Goal: Task Accomplishment & Management: Manage account settings

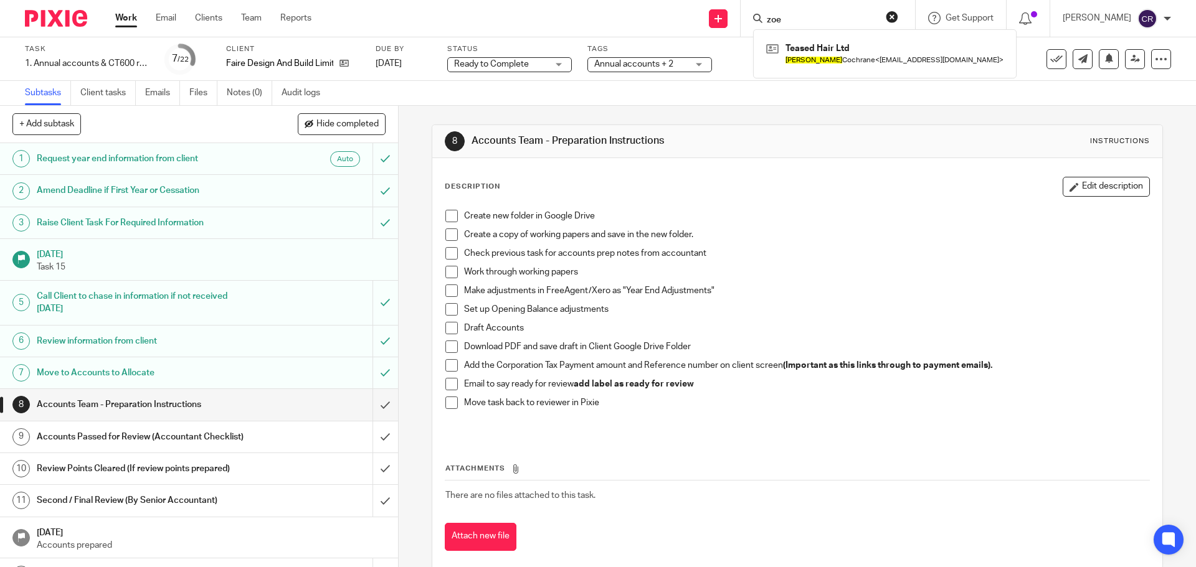
drag, startPoint x: 891, startPoint y: 16, endPoint x: 869, endPoint y: 18, distance: 21.9
click at [891, 16] on button "reset" at bounding box center [892, 17] width 12 height 12
click at [804, 19] on input "Search" at bounding box center [821, 20] width 112 height 11
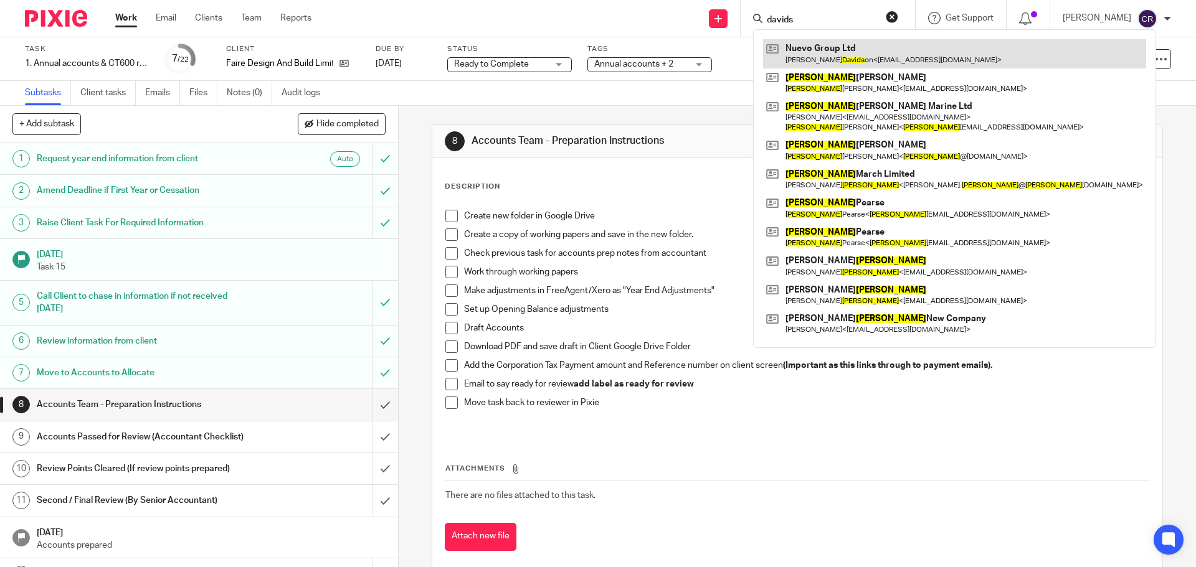
type input "davids"
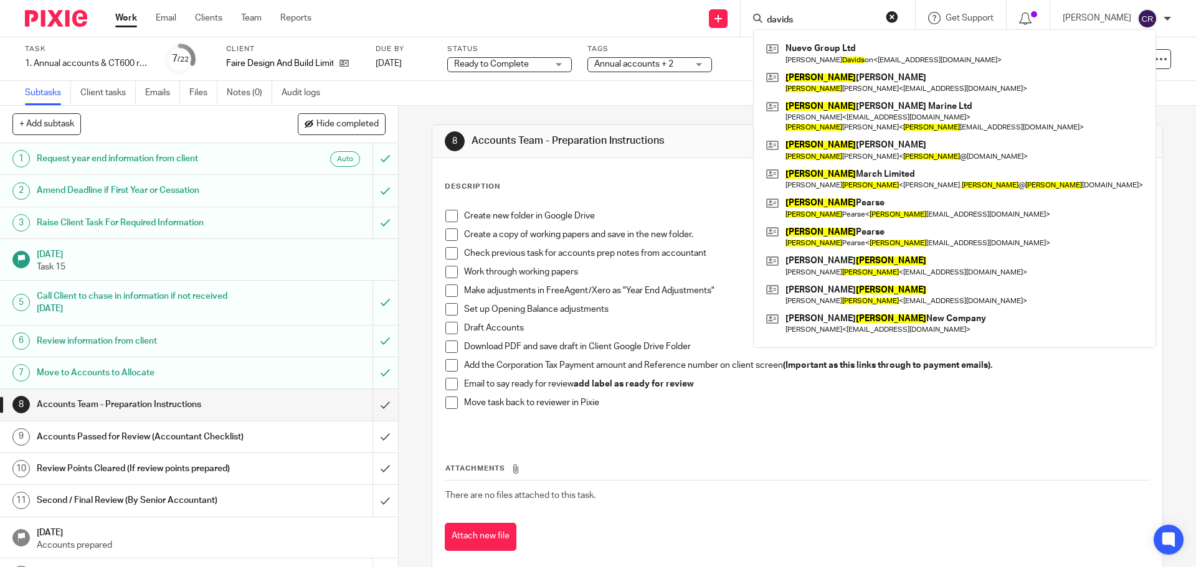
click at [509, 65] on span "Ready to Complete" at bounding box center [491, 64] width 75 height 9
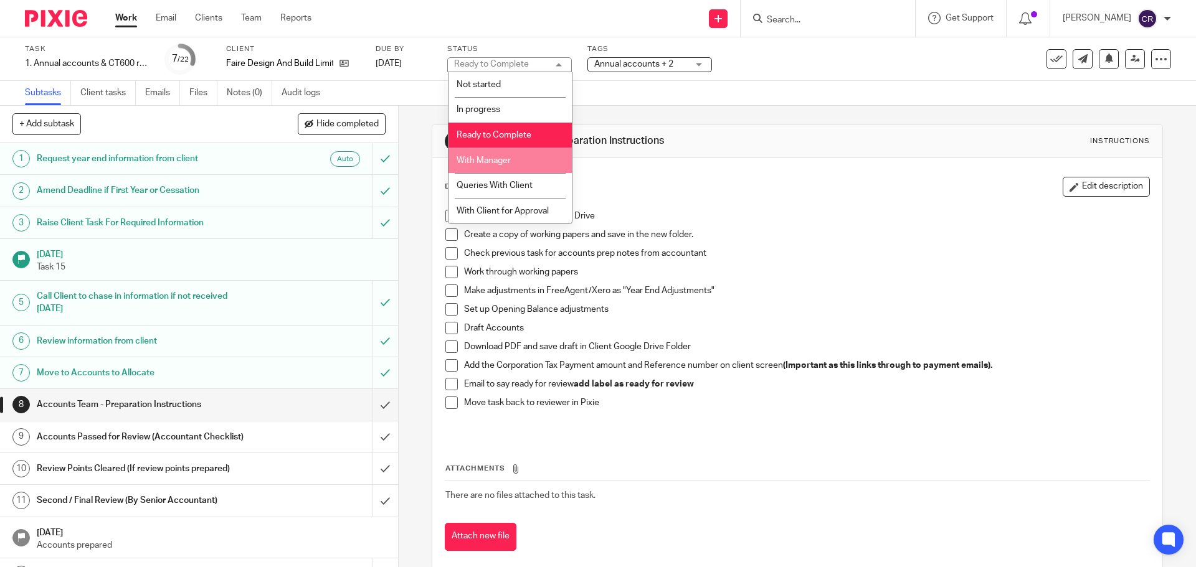
click at [521, 160] on li "With Manager" at bounding box center [509, 161] width 123 height 26
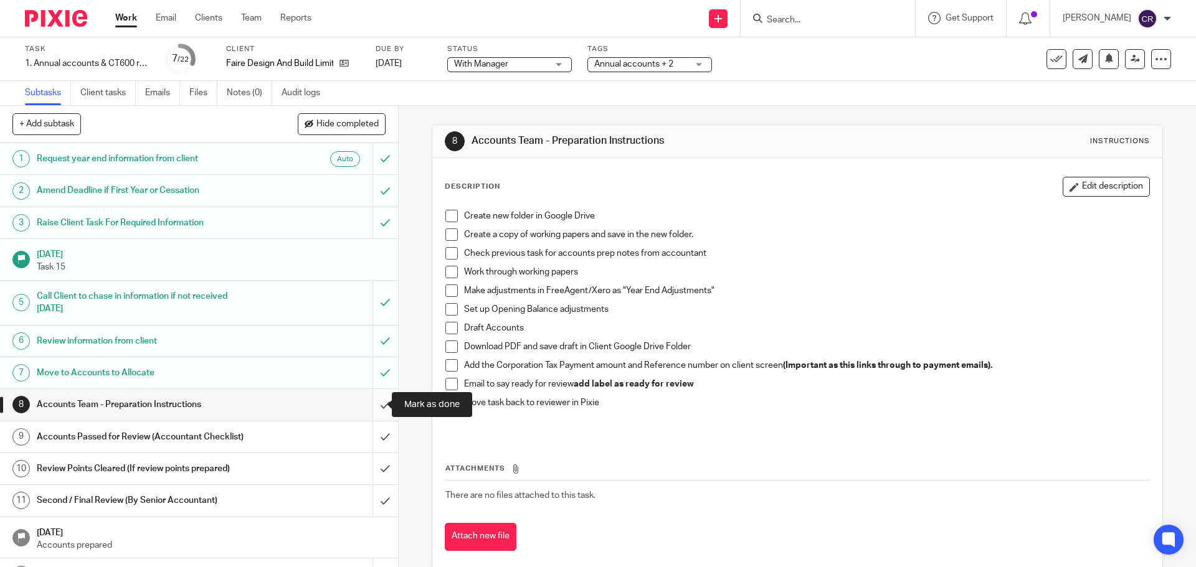
click at [374, 413] on input "submit" at bounding box center [199, 404] width 398 height 31
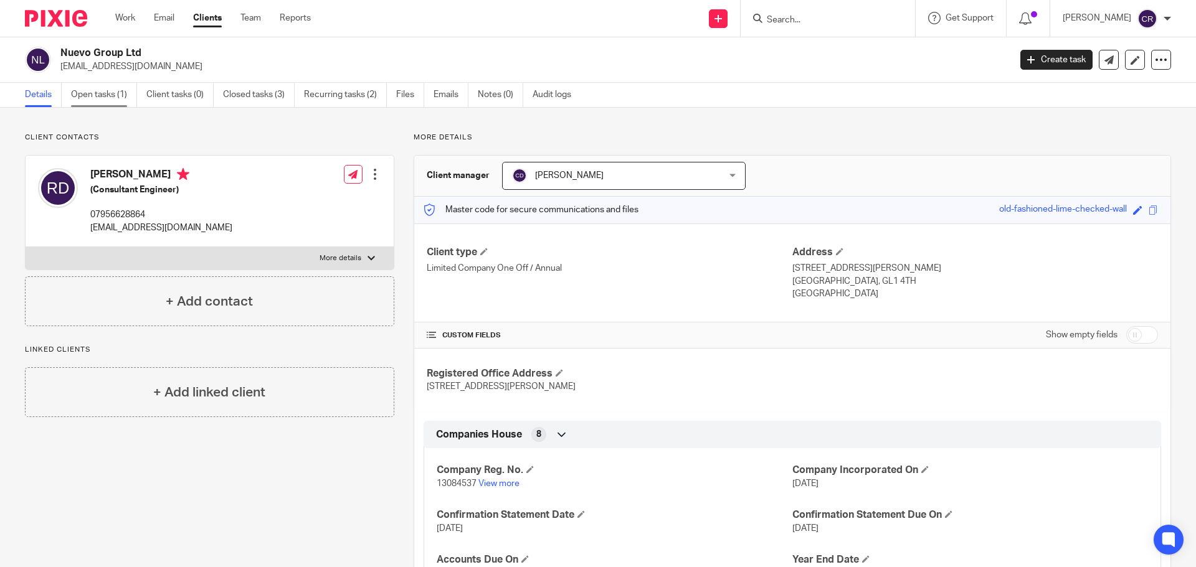
drag, startPoint x: 95, startPoint y: 92, endPoint x: 113, endPoint y: 100, distance: 20.1
click at [95, 93] on link "Open tasks (1)" at bounding box center [104, 95] width 66 height 24
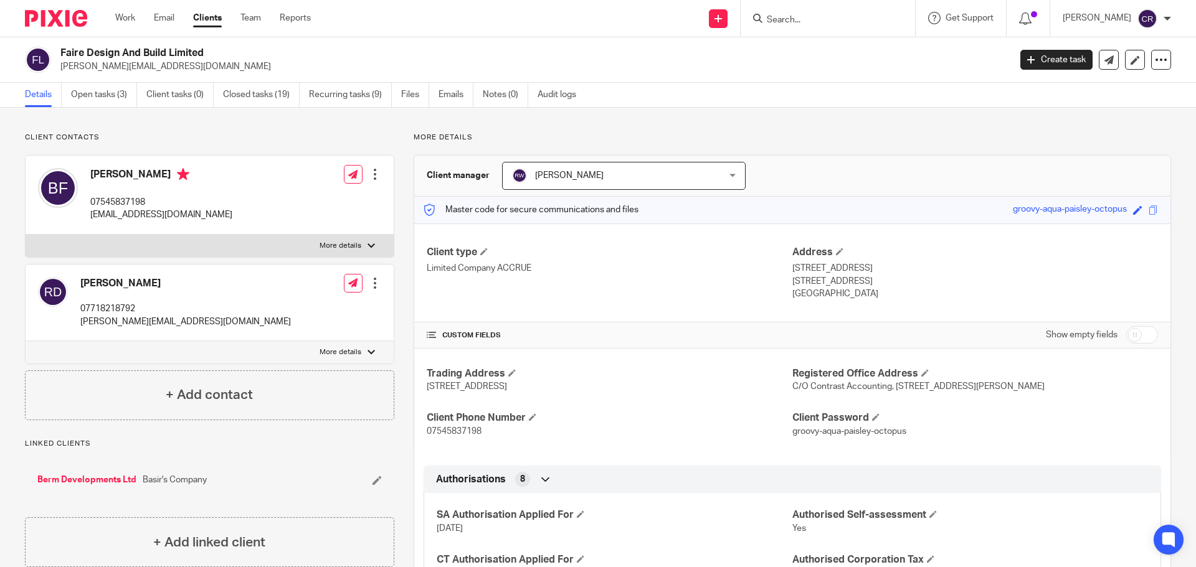
click at [131, 50] on h2 "Faire Design And Build Limited" at bounding box center [436, 53] width 753 height 13
copy div "Faire Design And Build Limited"
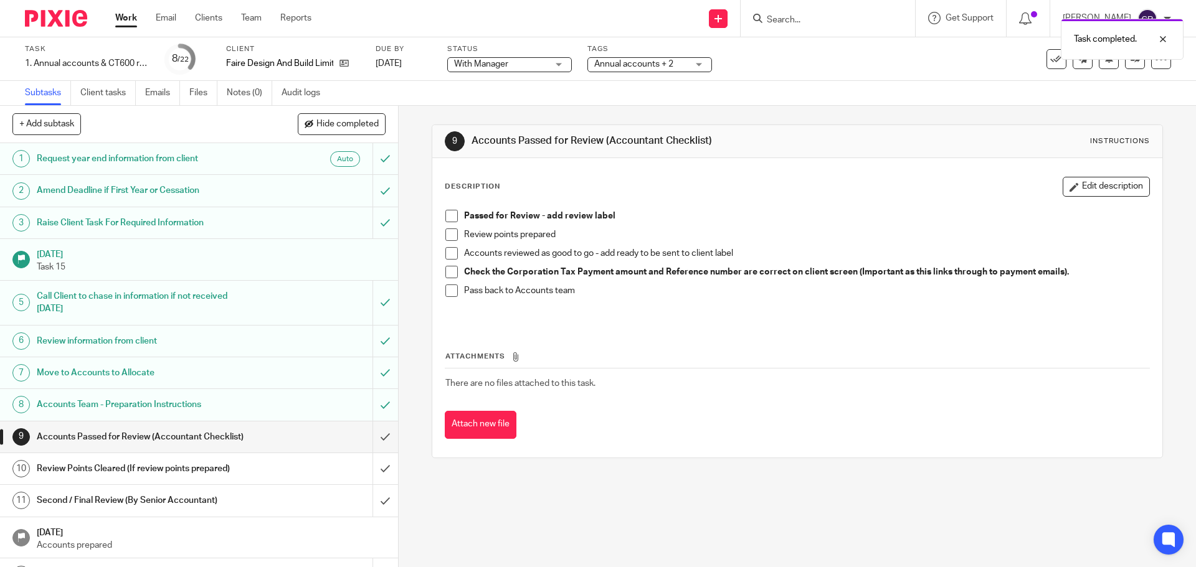
drag, startPoint x: 449, startPoint y: 214, endPoint x: 567, endPoint y: 164, distance: 128.1
click at [449, 214] on span at bounding box center [451, 216] width 12 height 12
drag, startPoint x: 663, startPoint y: 68, endPoint x: 666, endPoint y: 94, distance: 26.3
click at [662, 70] on div "Task completed. Subtask instruction updated." at bounding box center [890, 59] width 585 height 95
click at [647, 62] on div "Task completed. Subtask instruction updated." at bounding box center [890, 59] width 585 height 95
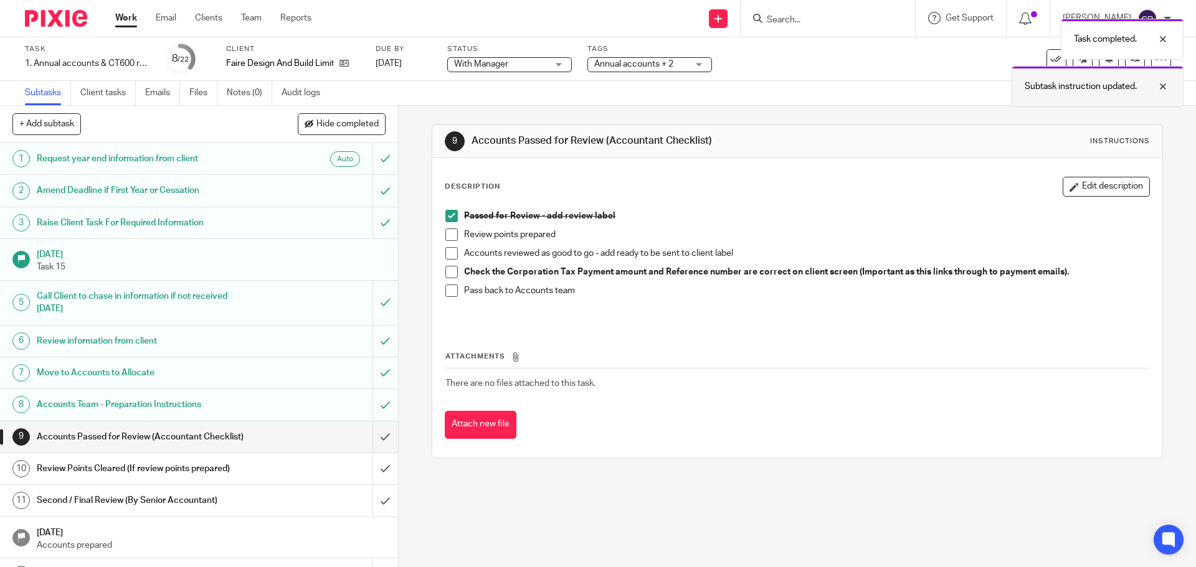
drag, startPoint x: 1159, startPoint y: 85, endPoint x: 1168, endPoint y: 75, distance: 13.7
click at [1160, 85] on div at bounding box center [1154, 86] width 34 height 15
click at [1160, 41] on div at bounding box center [1154, 39] width 34 height 15
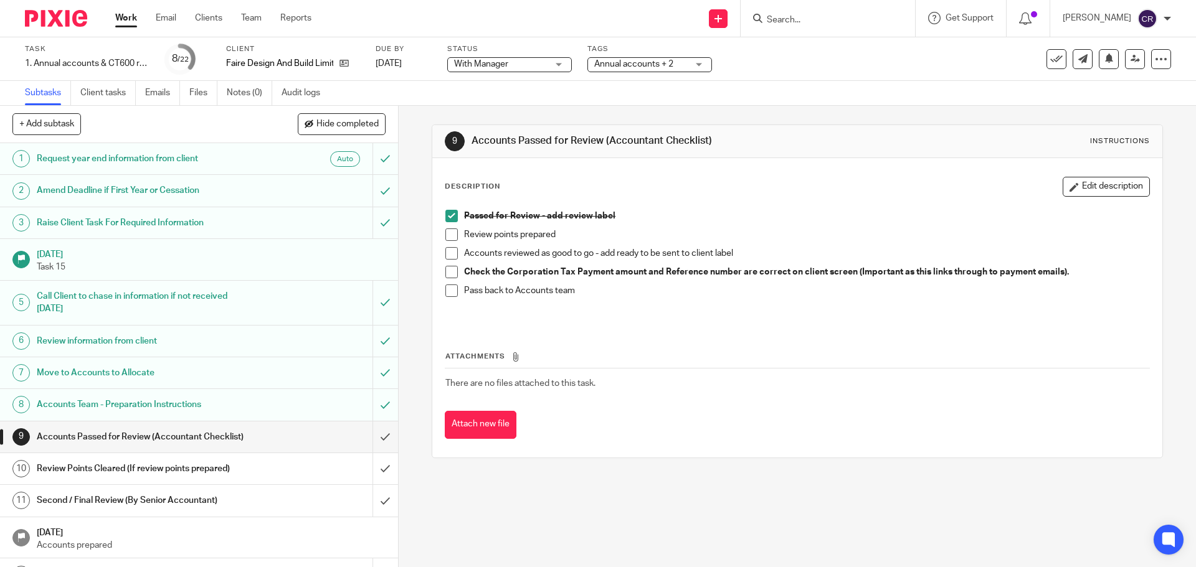
click at [627, 67] on span "Annual accounts + 2" at bounding box center [633, 64] width 79 height 9
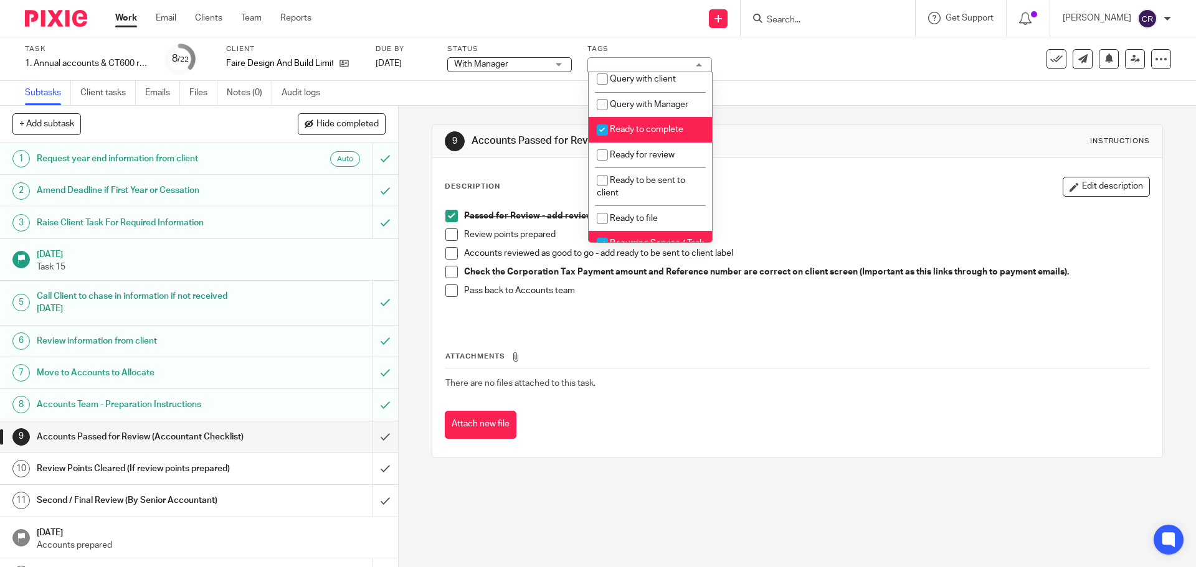
scroll to position [436, 0]
click at [658, 133] on span "Ready to complete" at bounding box center [646, 129] width 73 height 9
checkbox input "false"
click at [656, 161] on li "Ready for review" at bounding box center [650, 155] width 123 height 26
checkbox input "true"
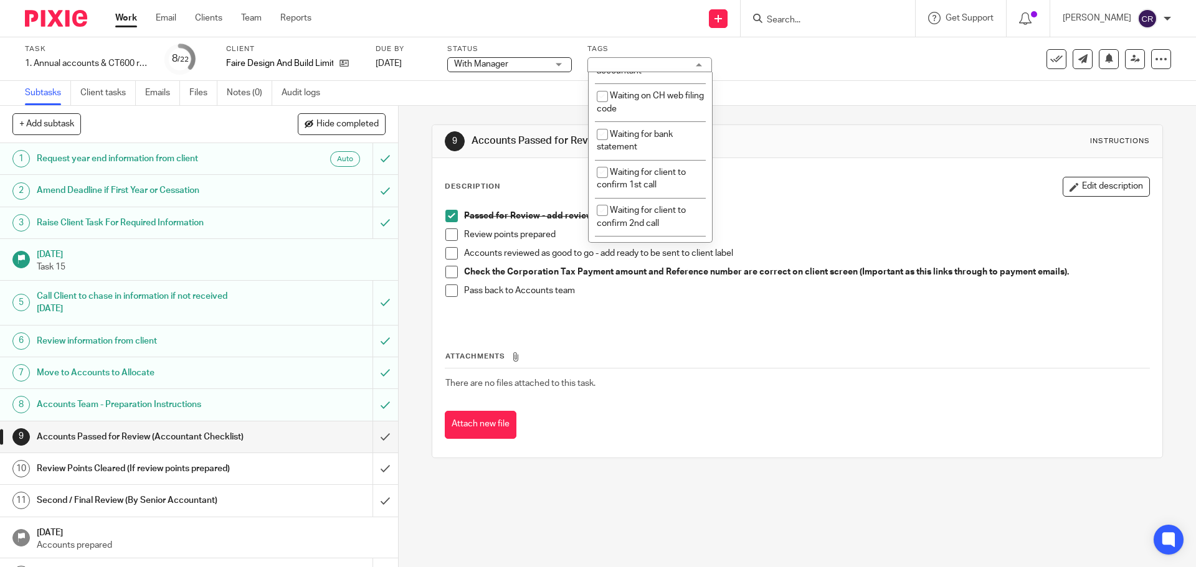
scroll to position [810, 0]
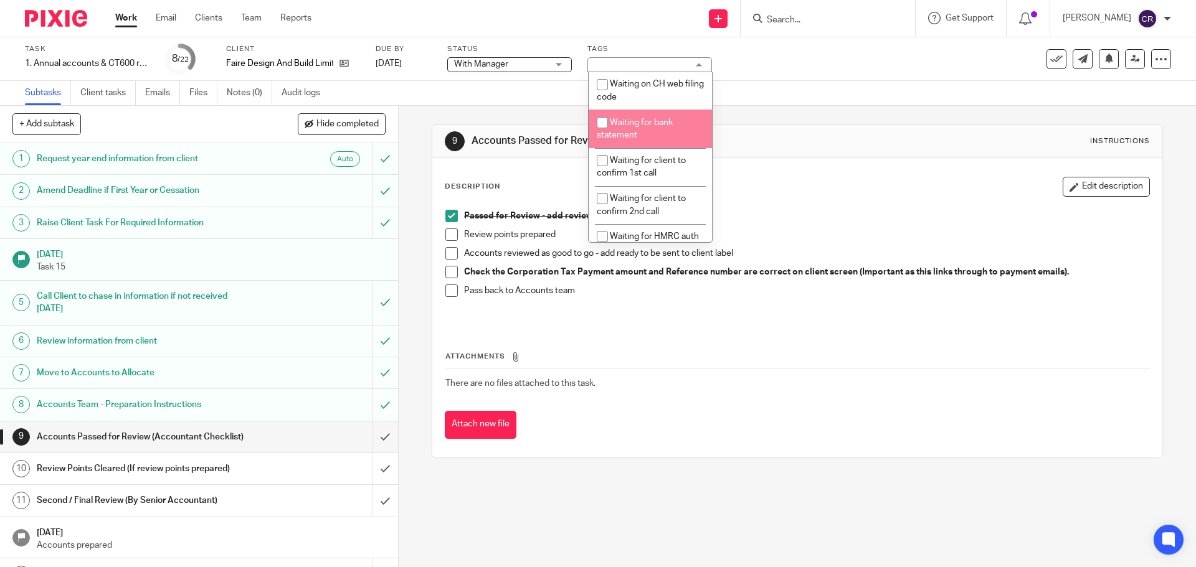
click at [813, 206] on div "Passed for Review - add review label Review points prepared Accounts reviewed a…" at bounding box center [797, 264] width 716 height 121
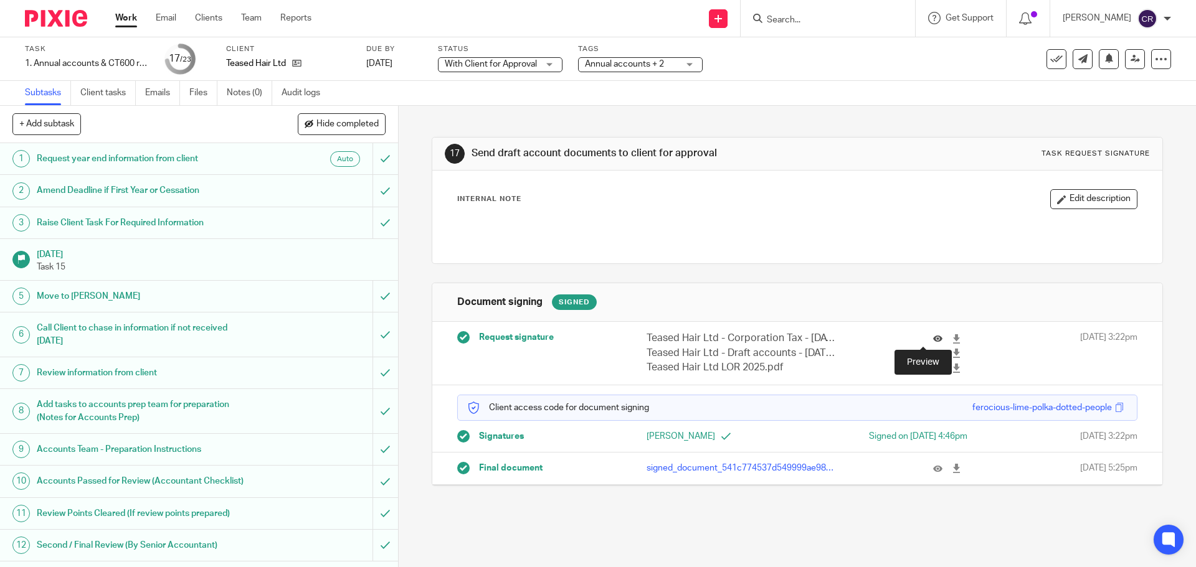
click at [933, 337] on icon at bounding box center [937, 338] width 9 height 9
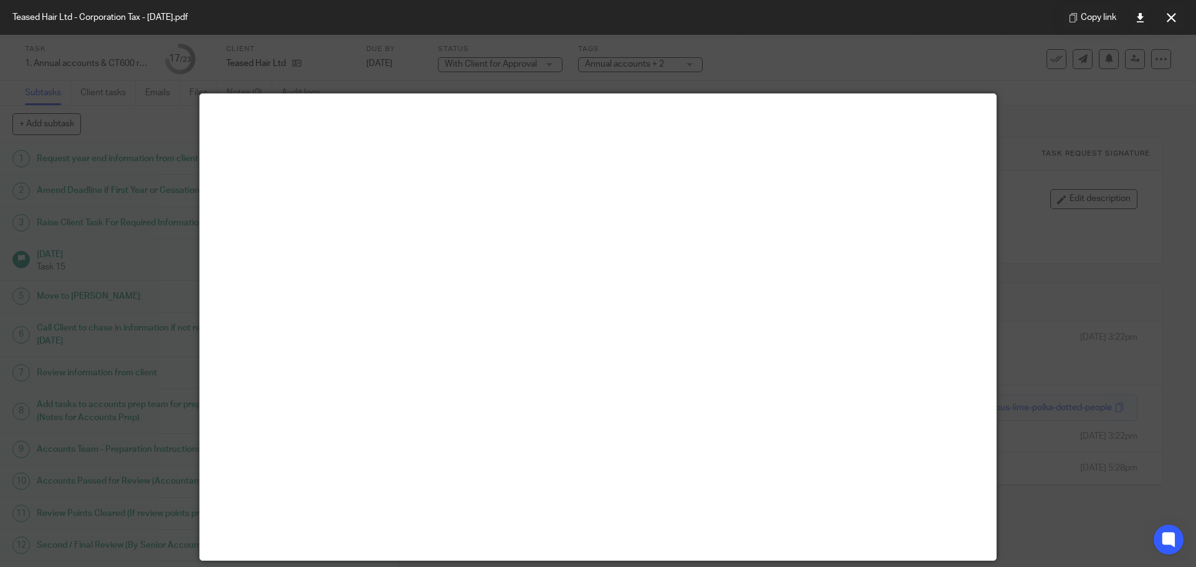
drag, startPoint x: 1170, startPoint y: 21, endPoint x: 1061, endPoint y: 24, distance: 108.4
click at [1170, 21] on icon at bounding box center [1171, 17] width 9 height 9
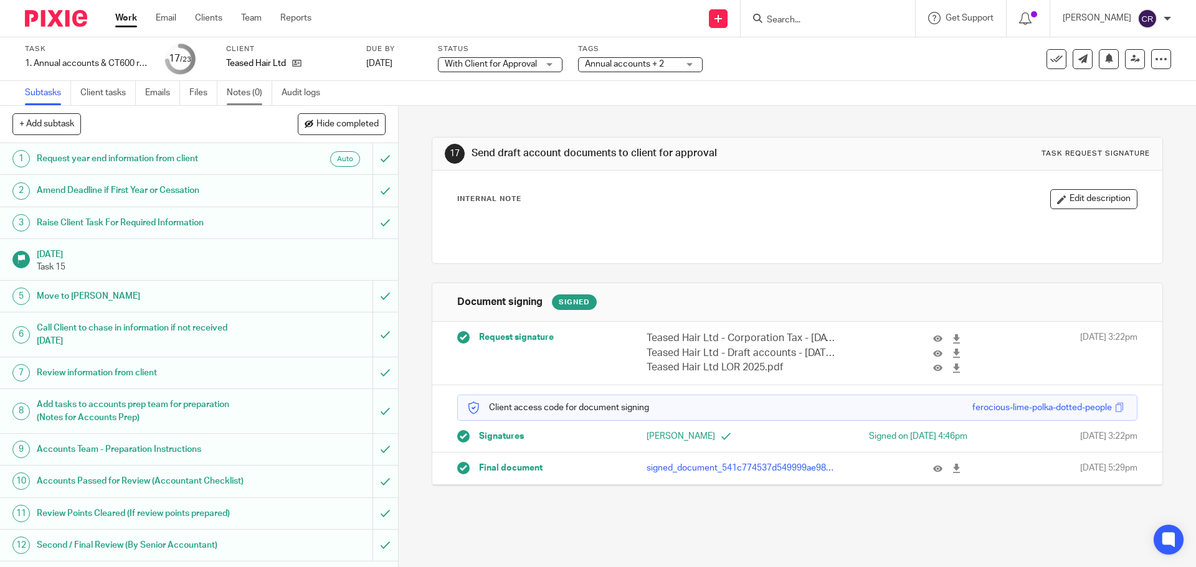
click at [240, 92] on link "Notes (0)" at bounding box center [249, 93] width 45 height 24
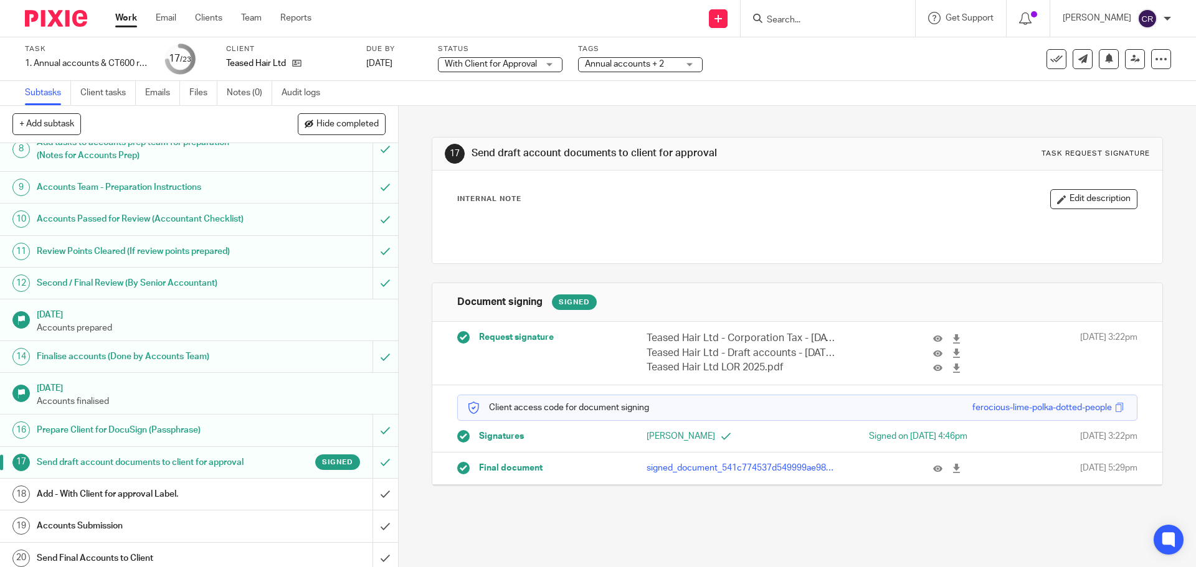
scroll to position [400, 0]
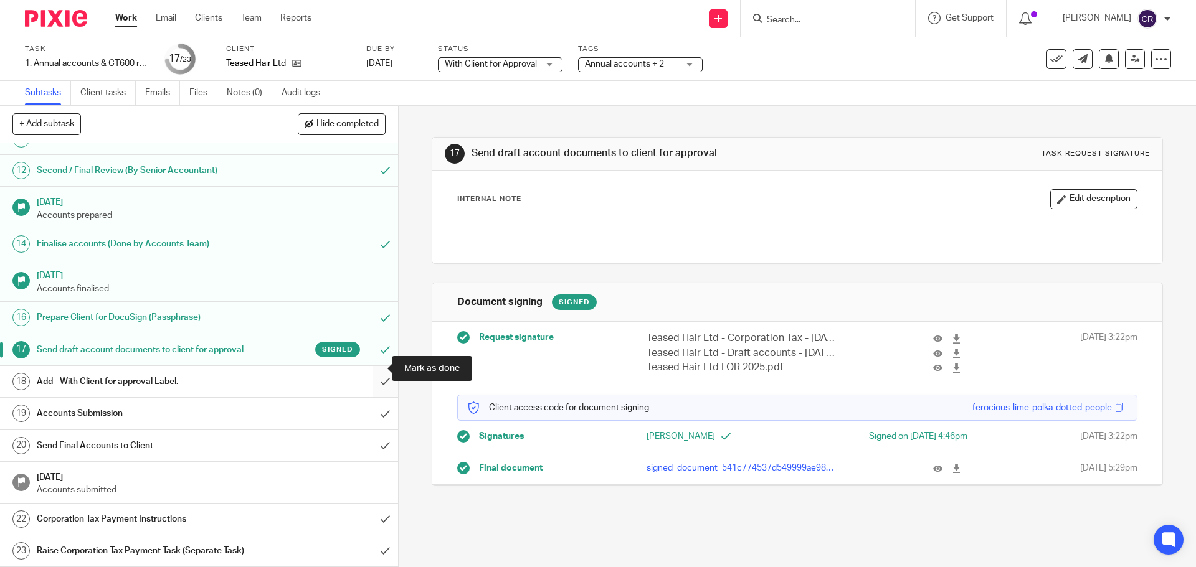
click at [378, 366] on input "submit" at bounding box center [199, 381] width 398 height 31
click at [376, 398] on input "submit" at bounding box center [199, 413] width 398 height 31
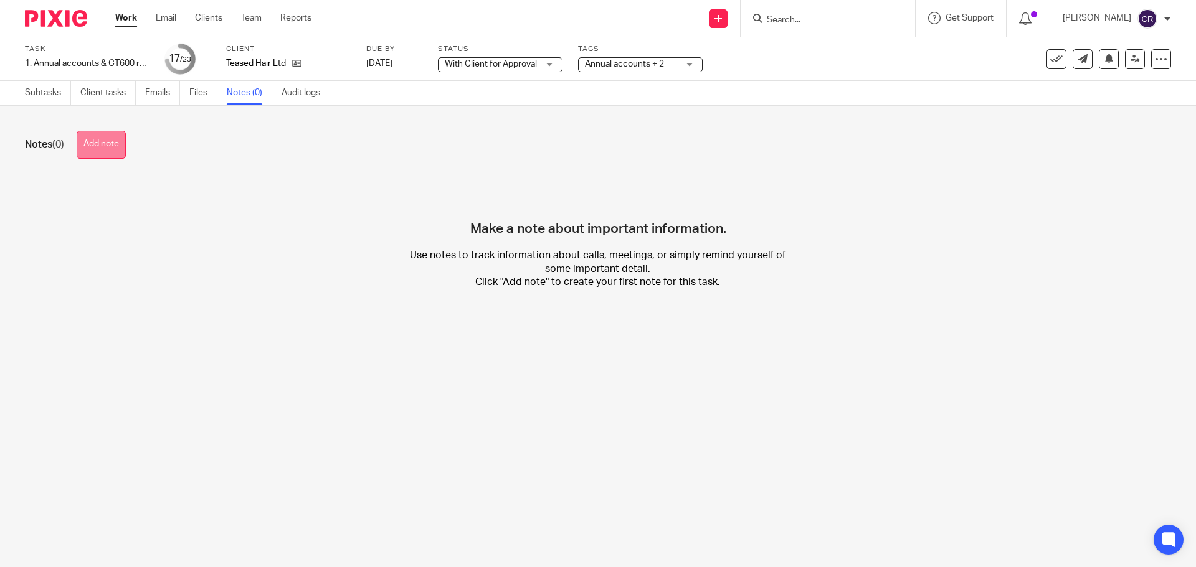
click at [98, 149] on button "Add note" at bounding box center [101, 145] width 49 height 28
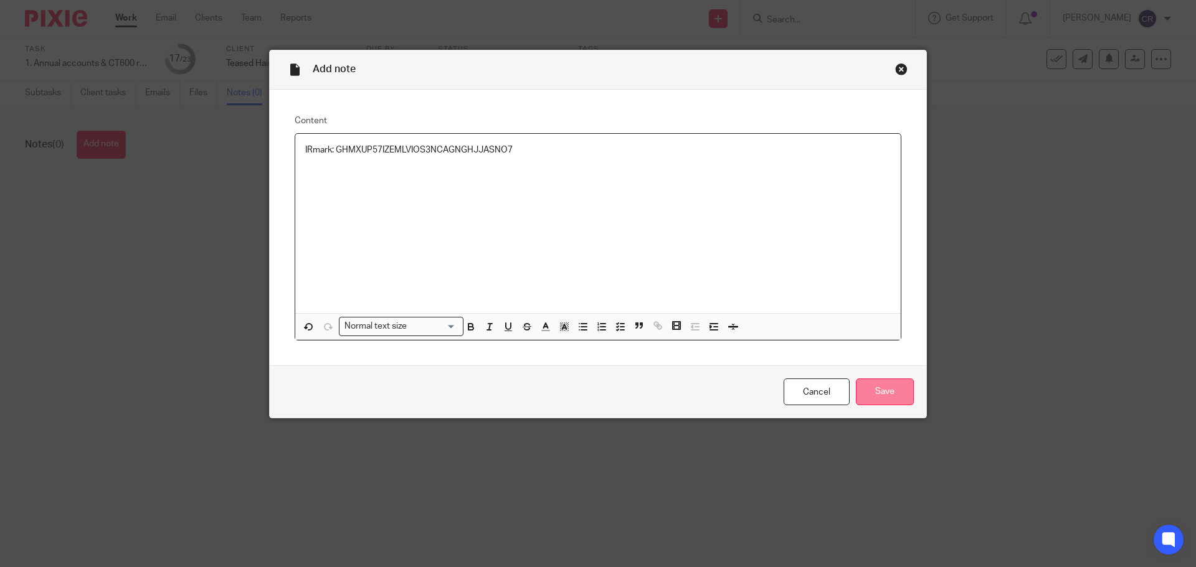
click at [879, 394] on input "Save" at bounding box center [885, 392] width 58 height 27
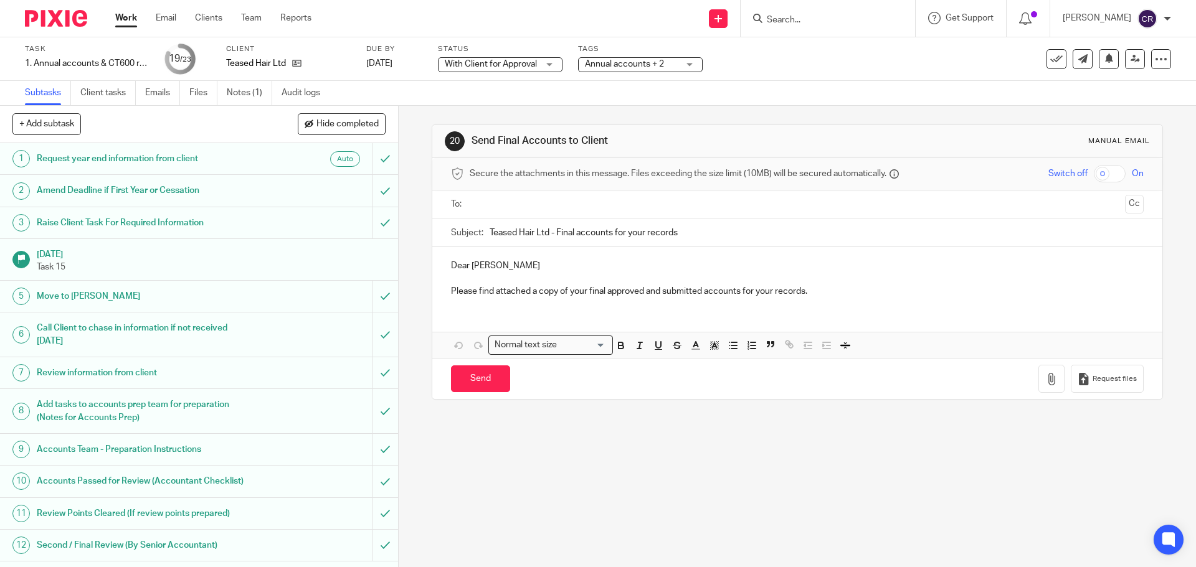
click at [541, 206] on input "text" at bounding box center [796, 204] width 645 height 14
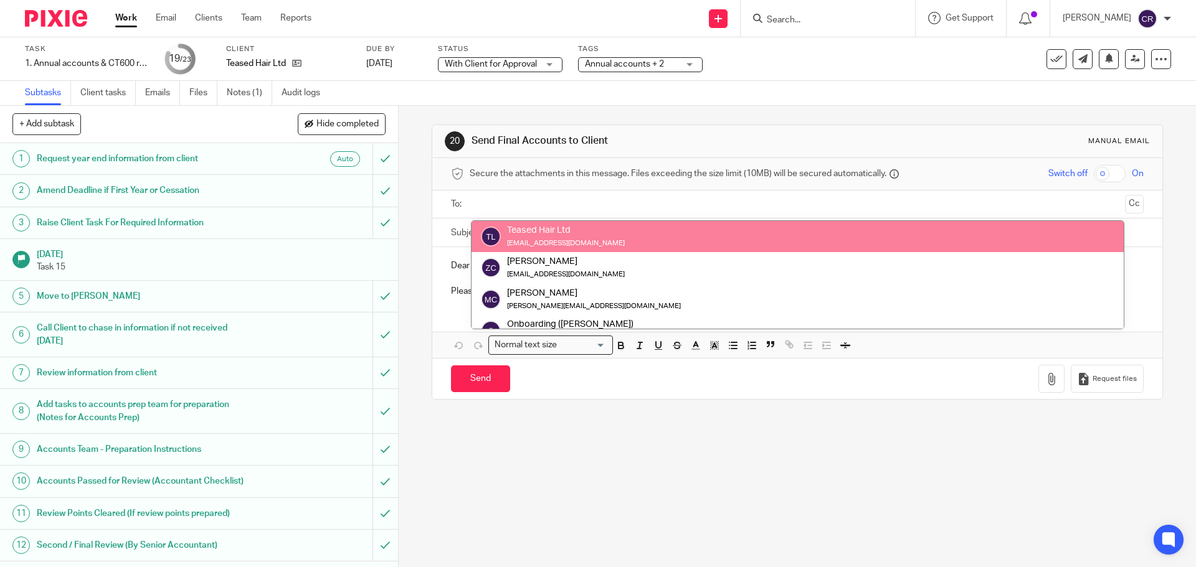
drag, startPoint x: 578, startPoint y: 233, endPoint x: 914, endPoint y: 277, distance: 339.2
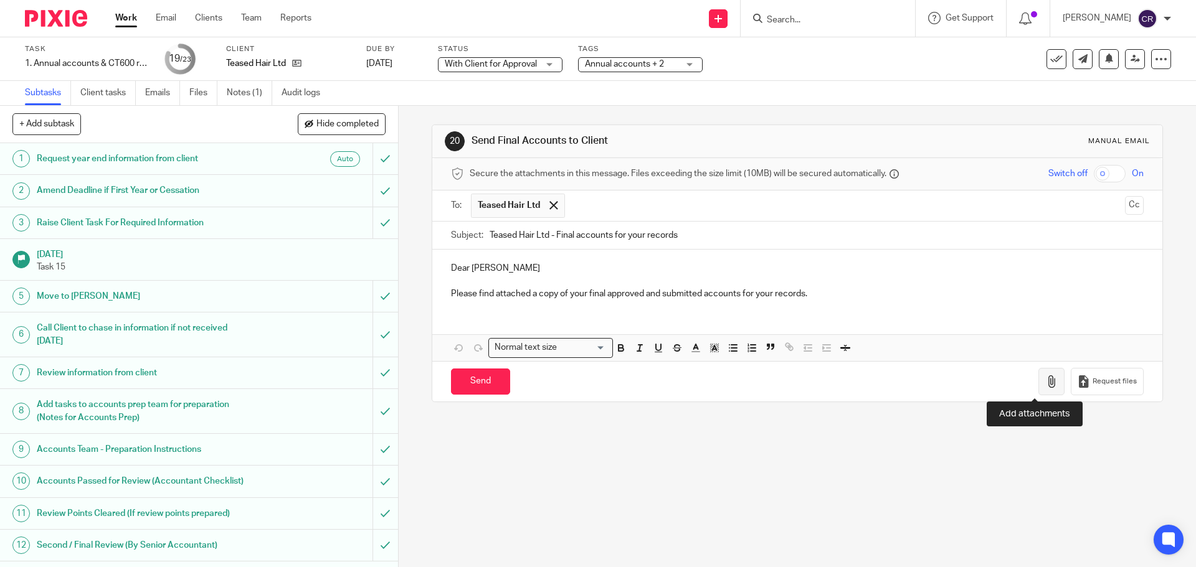
click at [1045, 386] on icon "button" at bounding box center [1051, 382] width 12 height 12
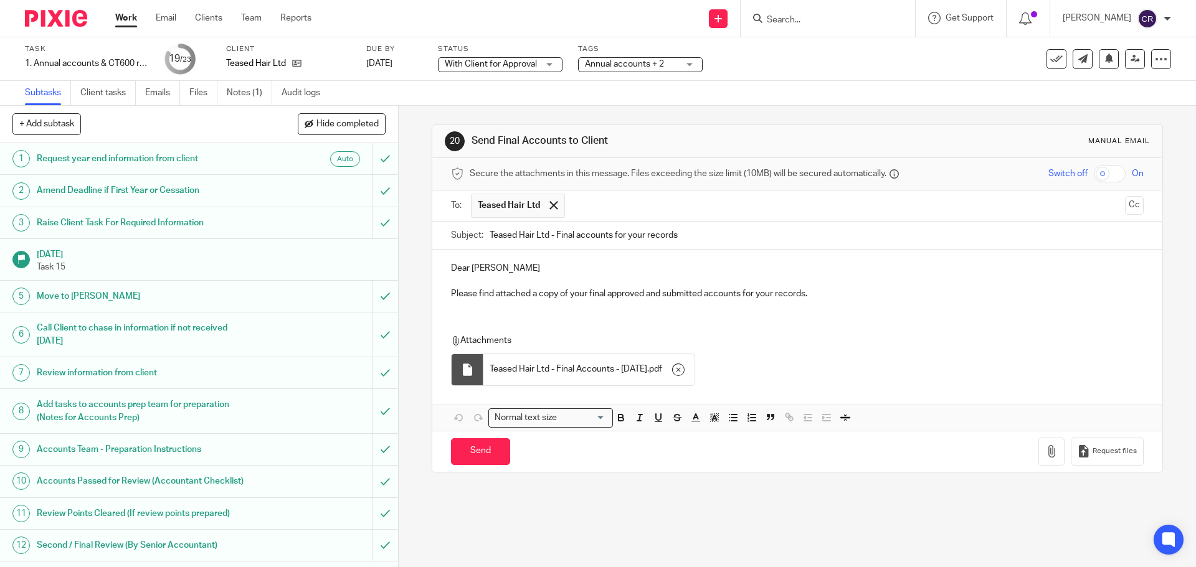
click at [1094, 171] on input "checkbox" at bounding box center [1110, 173] width 32 height 17
checkbox input "true"
click at [1125, 214] on button "Cc" at bounding box center [1134, 205] width 19 height 19
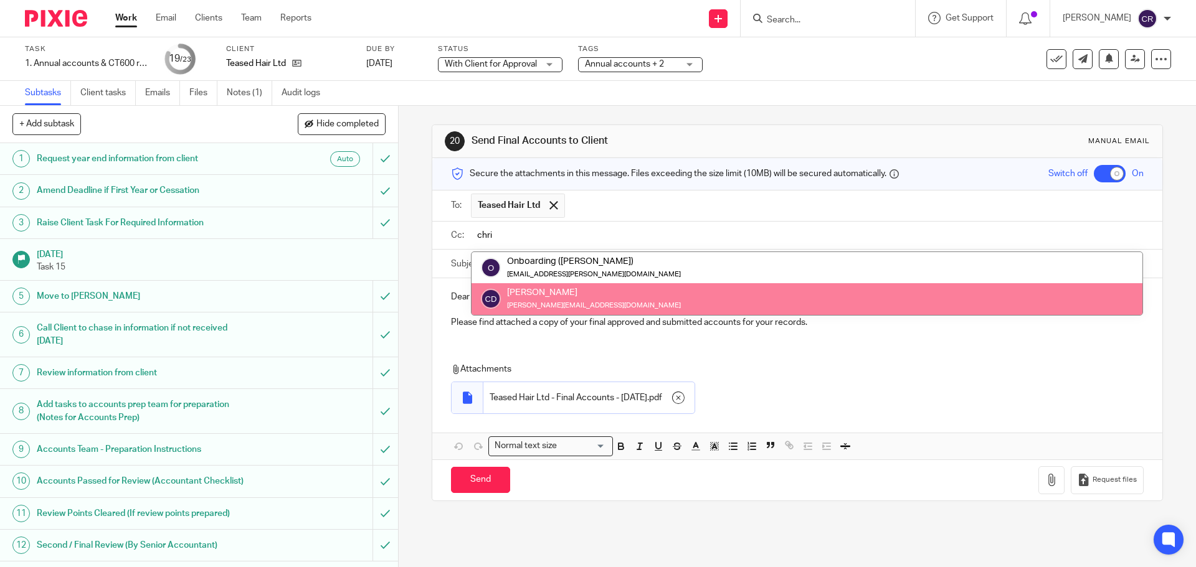
type input "chri"
click at [969, 323] on p "Please find attached a copy of your final approved and submitted accounts for y…" at bounding box center [797, 322] width 692 height 12
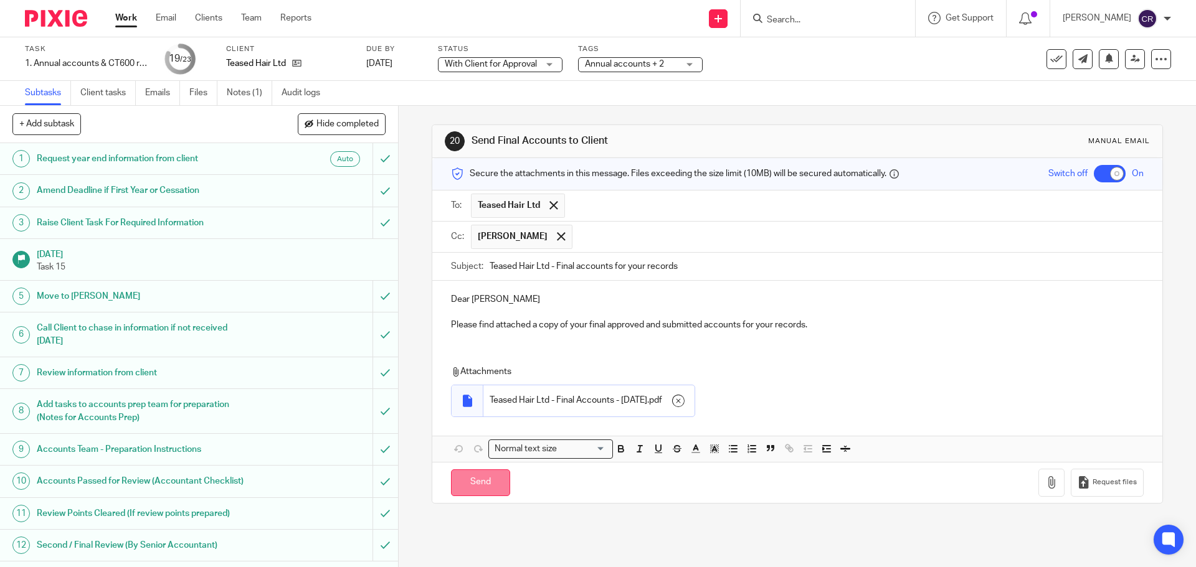
click at [471, 478] on input "Send" at bounding box center [480, 483] width 59 height 27
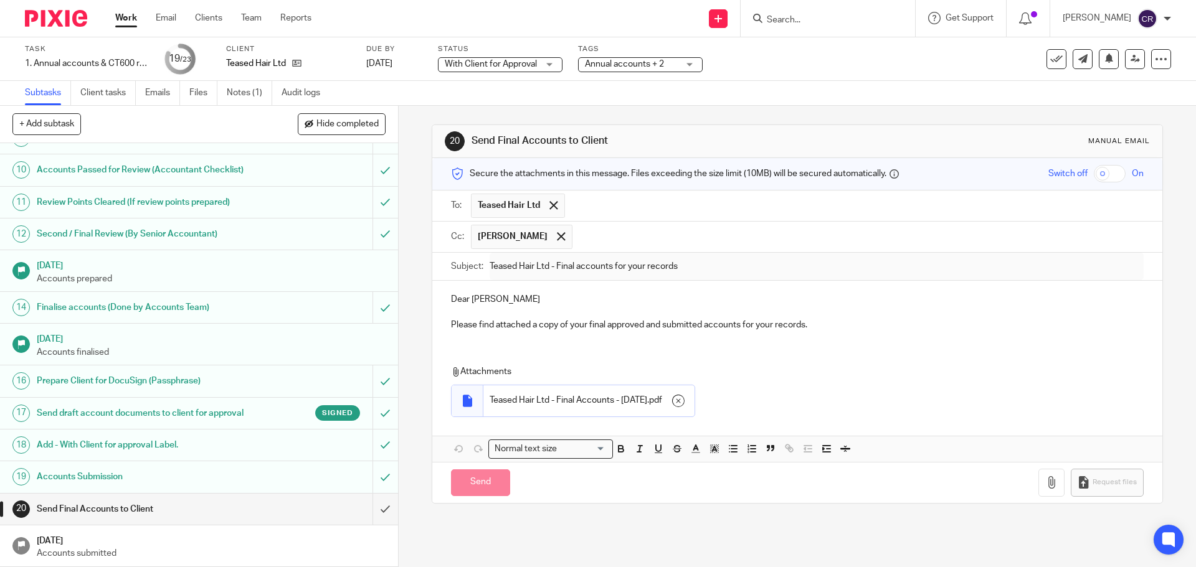
checkbox input "false"
type input "Sent"
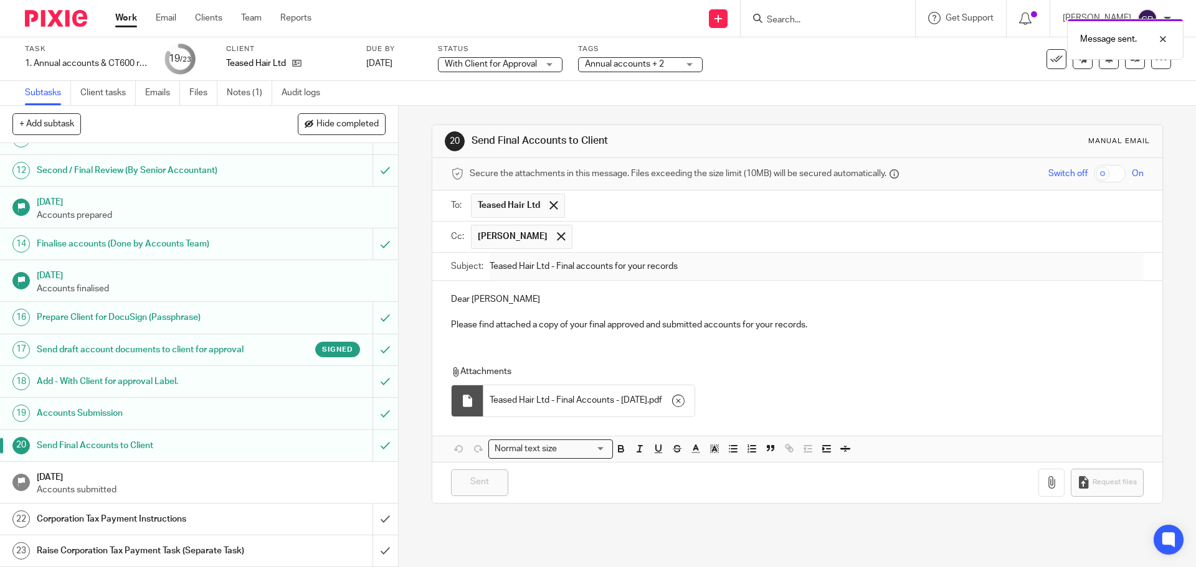
scroll to position [400, 0]
click at [286, 511] on div "Corporation Tax Payment Instructions" at bounding box center [198, 519] width 323 height 19
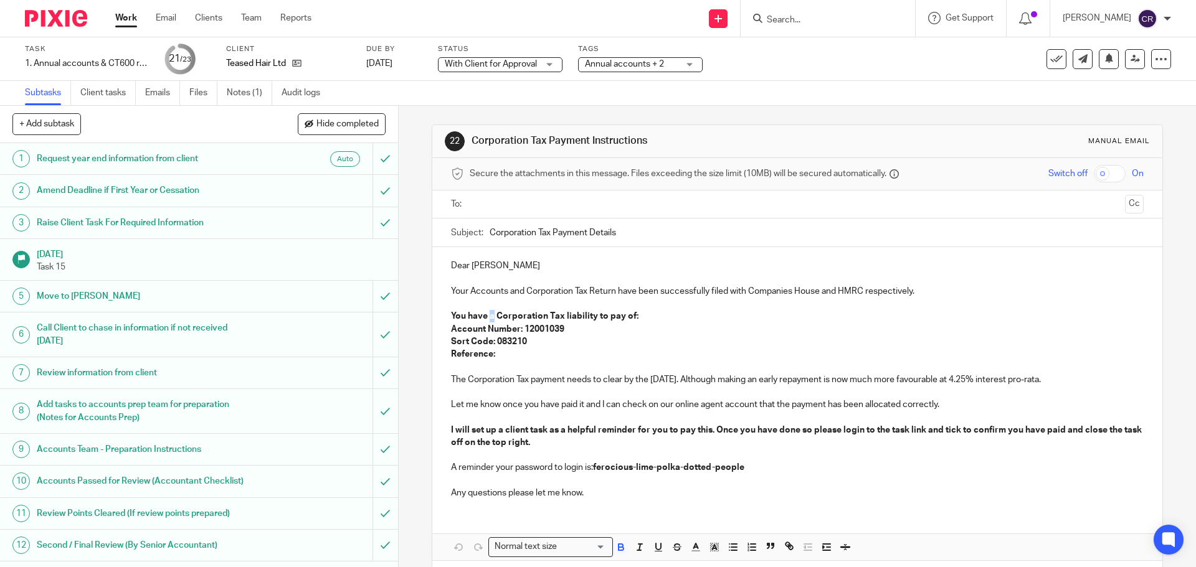
click at [490, 316] on strong "You have a Corporation Tax liability to pay of:" at bounding box center [544, 316] width 187 height 9
click at [623, 318] on strong "You have no Corporation Tax liability to pay of:" at bounding box center [547, 316] width 193 height 9
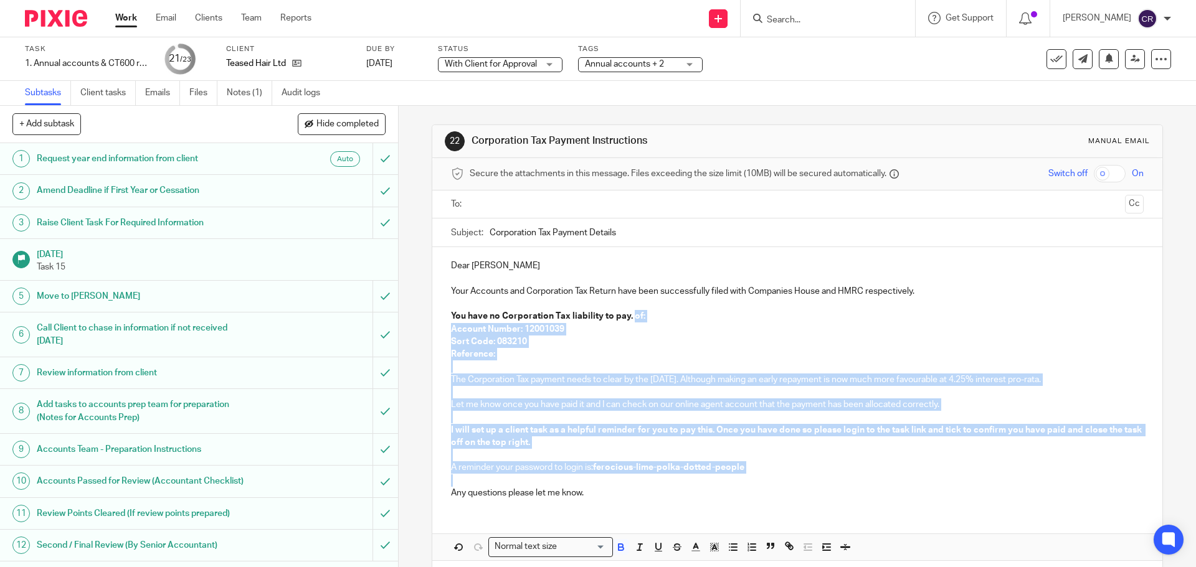
drag, startPoint x: 628, startPoint y: 317, endPoint x: 757, endPoint y: 476, distance: 204.2
click at [757, 476] on div "Dear Zoe Your Accounts and Corporation Tax Return have been successfully filed …" at bounding box center [796, 378] width 729 height 262
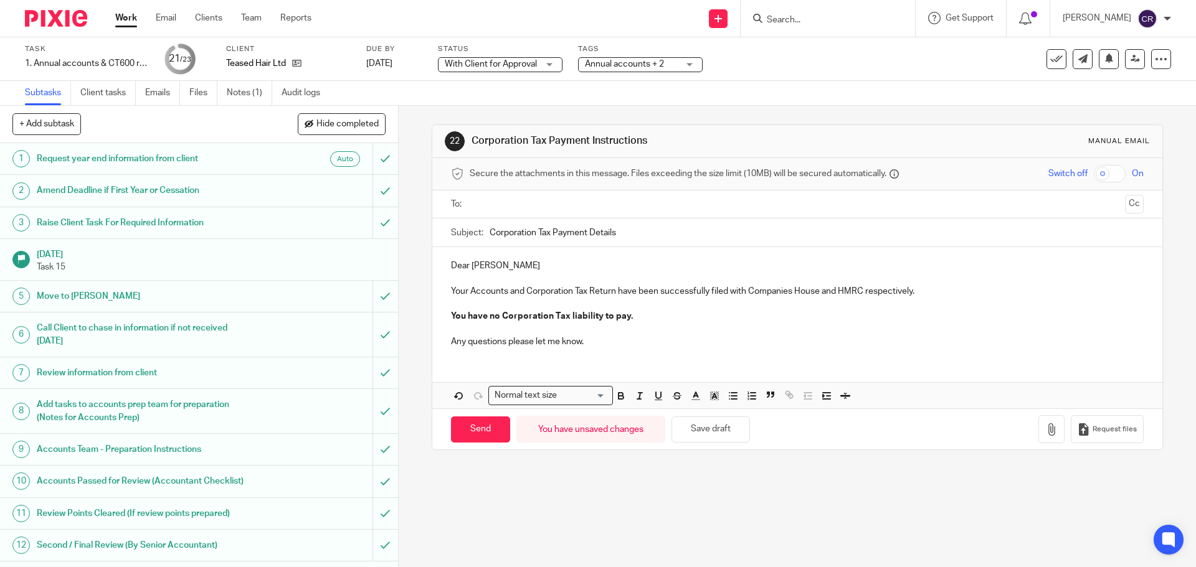
click at [623, 201] on input "text" at bounding box center [796, 204] width 645 height 14
click at [1125, 205] on button "Cc" at bounding box center [1134, 205] width 19 height 19
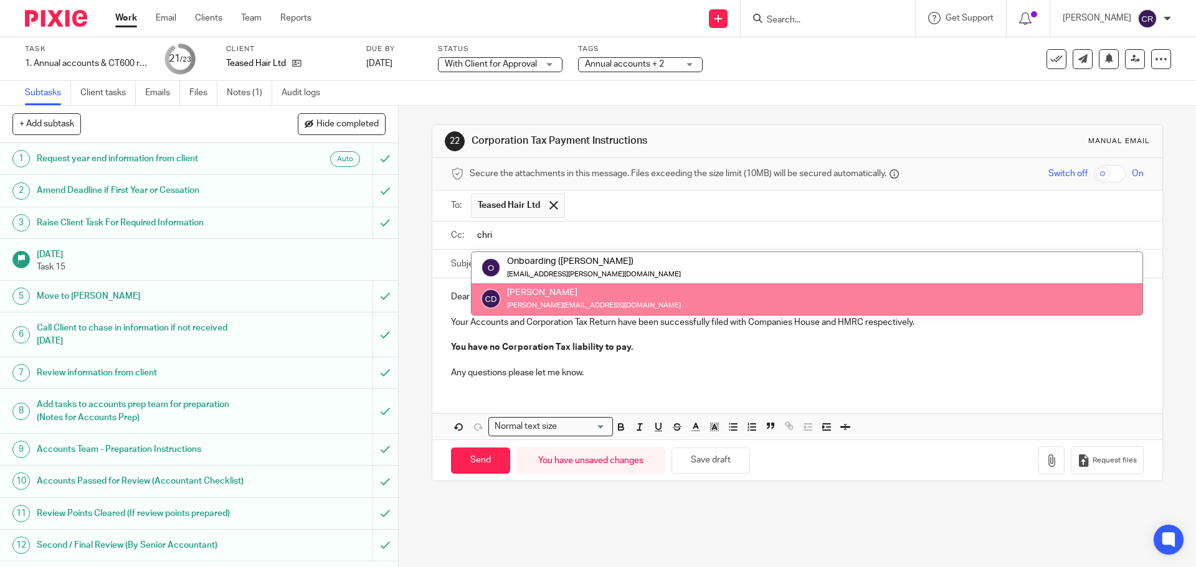
type input "chri"
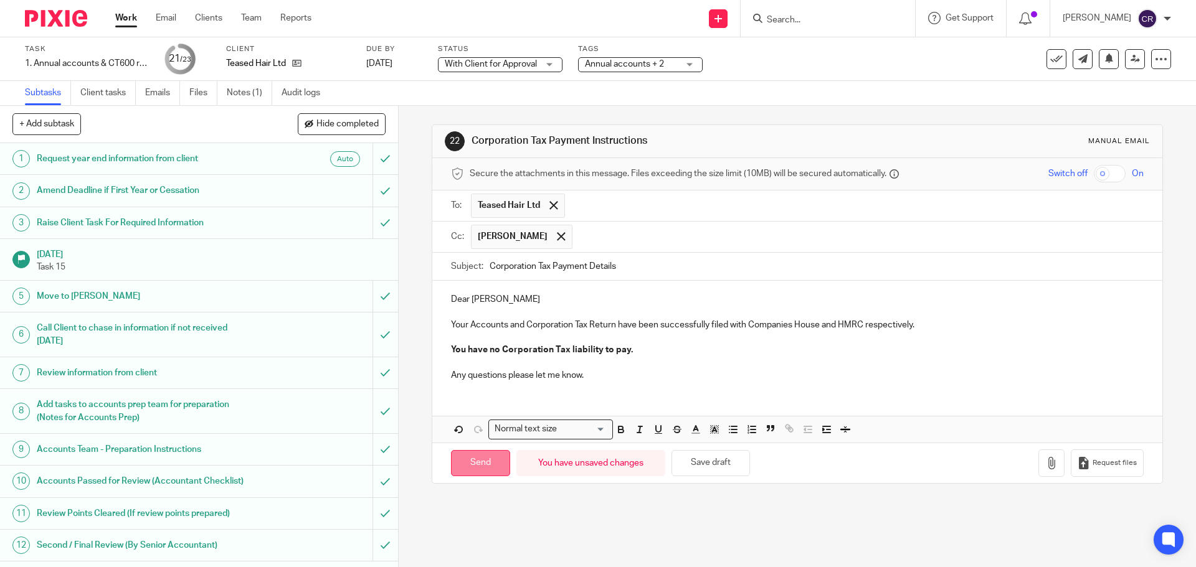
click at [482, 463] on input "Send" at bounding box center [480, 463] width 59 height 27
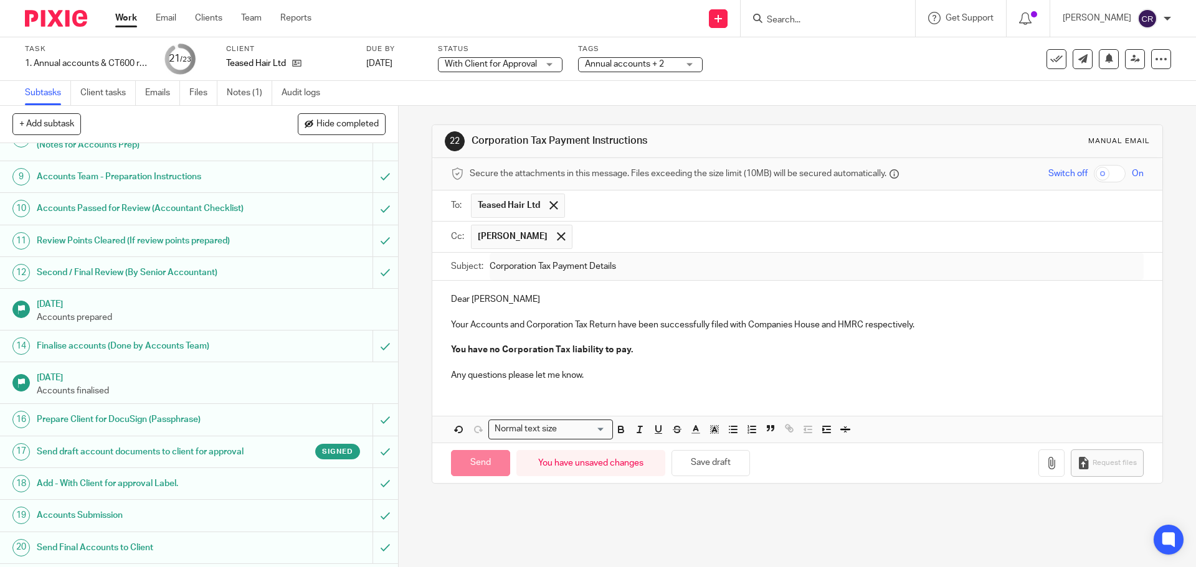
scroll to position [400, 0]
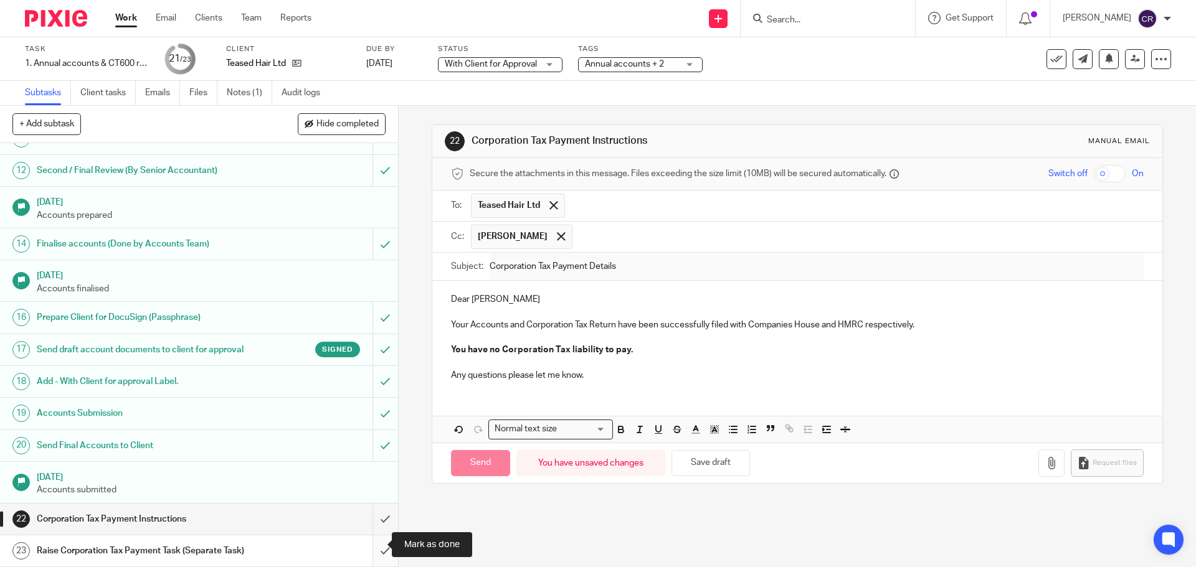
type input "Sent"
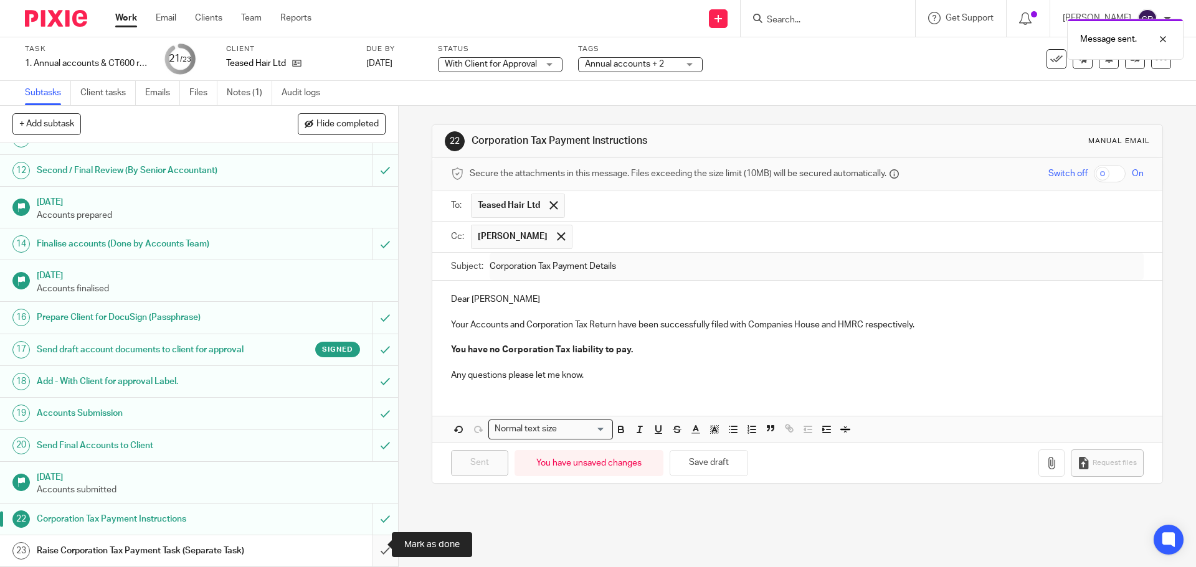
drag, startPoint x: 363, startPoint y: 548, endPoint x: 373, endPoint y: 544, distance: 10.6
click at [363, 548] on input "submit" at bounding box center [199, 551] width 398 height 31
